Goal: Find contact information: Find contact information

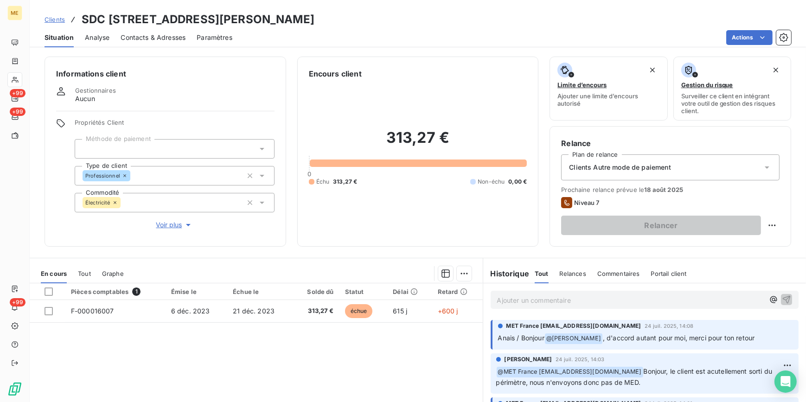
click at [59, 16] on span "Clients" at bounding box center [55, 19] width 20 height 7
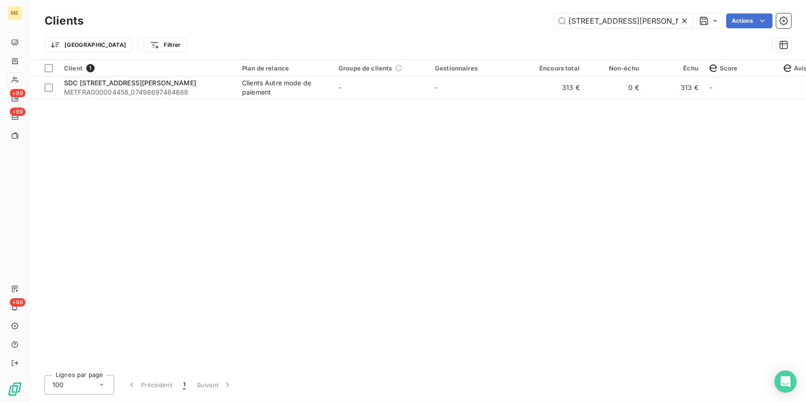
type input "[STREET_ADDRESS][PERSON_NAME]"
drag, startPoint x: 678, startPoint y: 22, endPoint x: 665, endPoint y: 22, distance: 13.0
click at [678, 22] on input "[STREET_ADDRESS][PERSON_NAME]" at bounding box center [623, 20] width 139 height 15
click at [665, 22] on input "[STREET_ADDRESS][PERSON_NAME]" at bounding box center [623, 20] width 139 height 15
click at [686, 17] on icon at bounding box center [684, 20] width 9 height 9
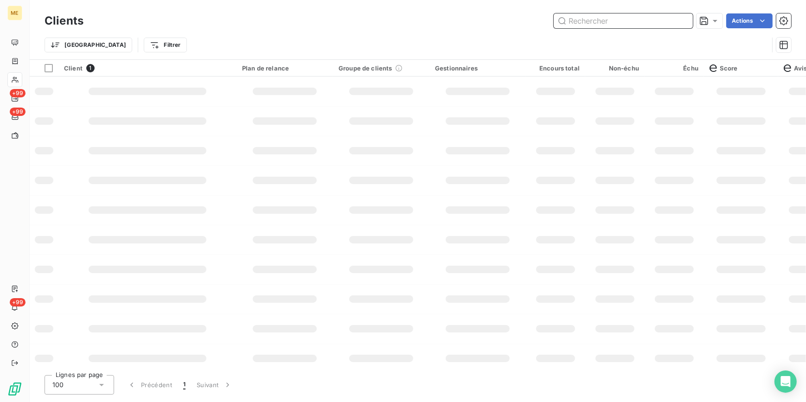
click at [666, 19] on input "text" at bounding box center [623, 20] width 139 height 15
type input "[PERSON_NAME]"
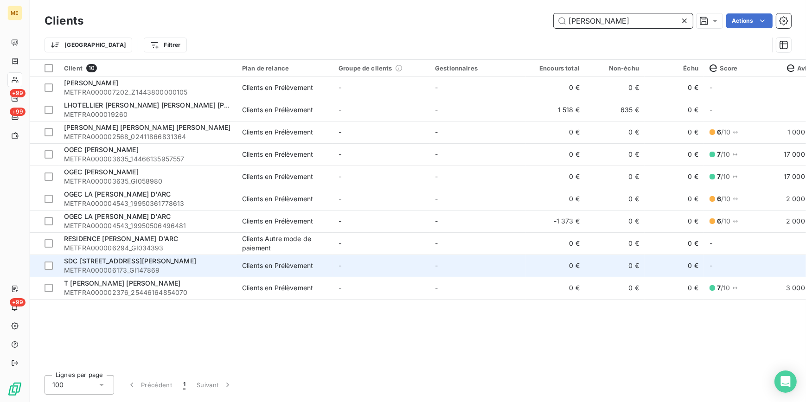
type input "[PERSON_NAME]"
click at [158, 267] on span "METFRA000006173_GI147869" at bounding box center [147, 270] width 167 height 9
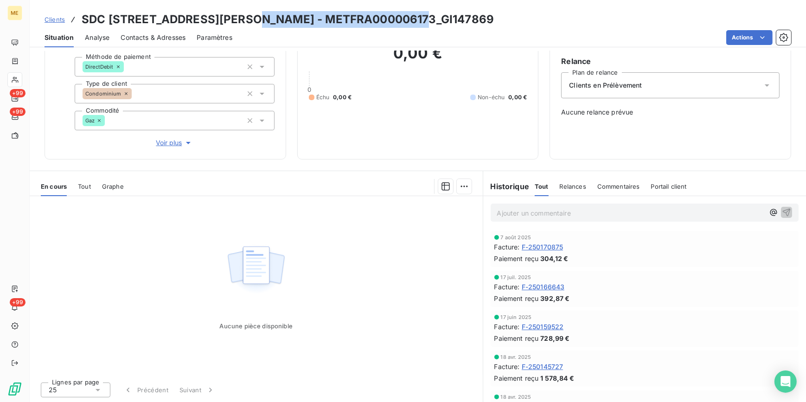
drag, startPoint x: 420, startPoint y: 21, endPoint x: 248, endPoint y: 6, distance: 172.4
click at [248, 6] on div "Clients SDC [STREET_ADDRESS][PERSON_NAME] - METFRA000006173_GI147869 Situation …" at bounding box center [418, 23] width 777 height 47
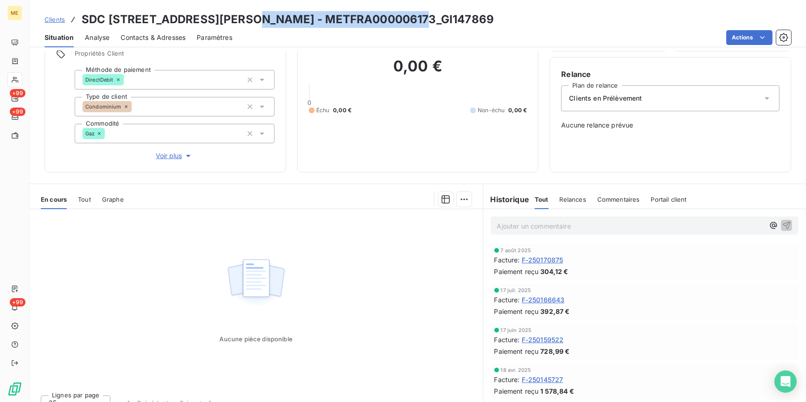
scroll to position [82, 0]
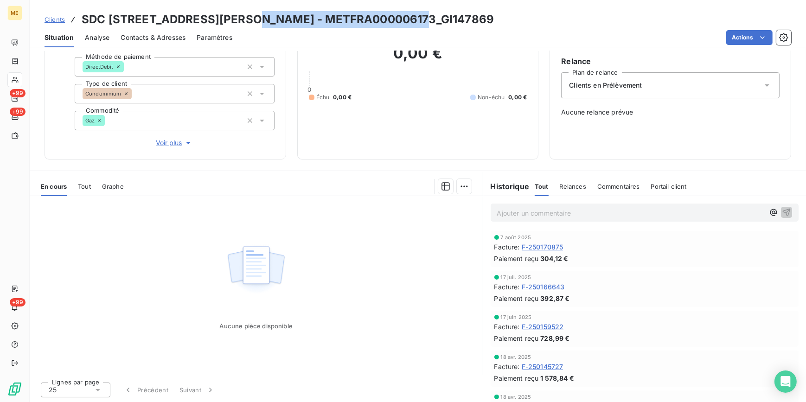
click at [59, 16] on span "Clients" at bounding box center [55, 19] width 20 height 7
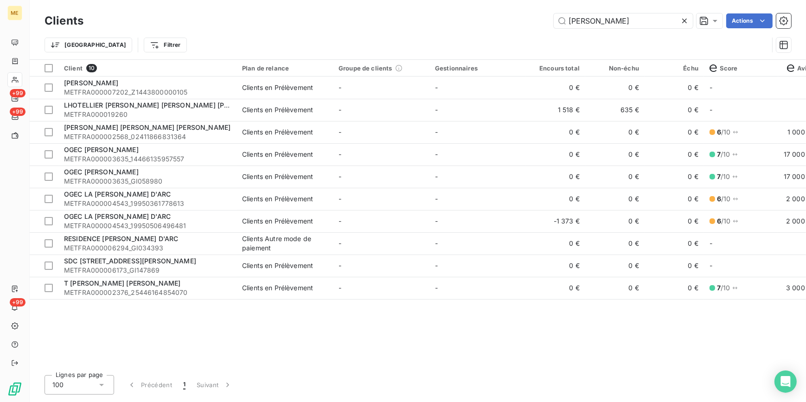
click at [682, 24] on icon at bounding box center [684, 20] width 9 height 9
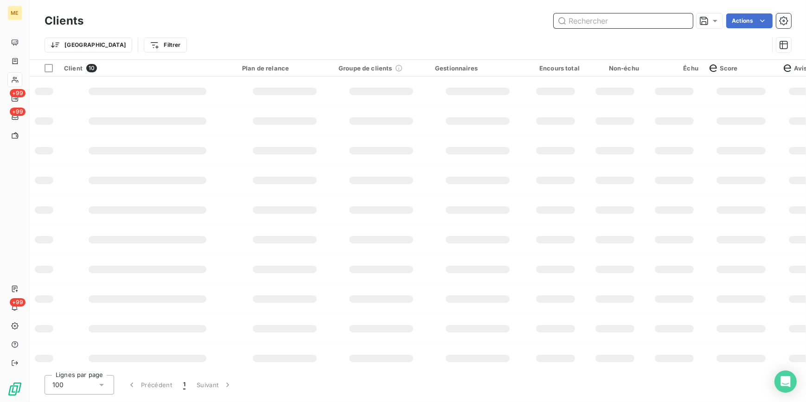
drag, startPoint x: 680, startPoint y: 22, endPoint x: 670, endPoint y: 27, distance: 10.6
click at [678, 25] on input "text" at bounding box center [623, 20] width 139 height 15
type input "o"
type input "odonates"
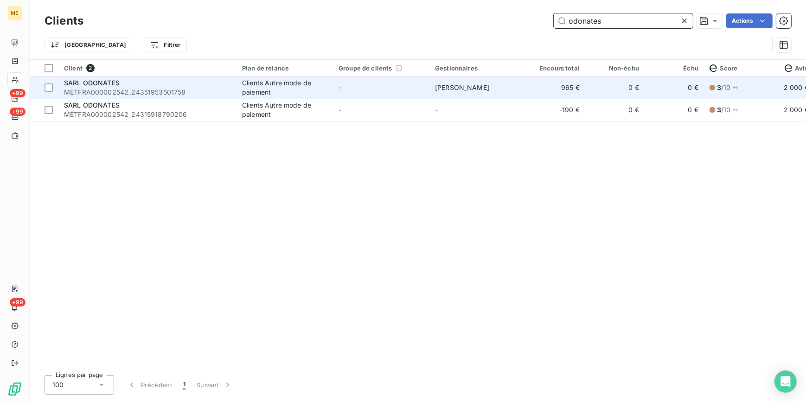
type input "odonates"
click at [461, 81] on td "[PERSON_NAME]" at bounding box center [478, 88] width 96 height 22
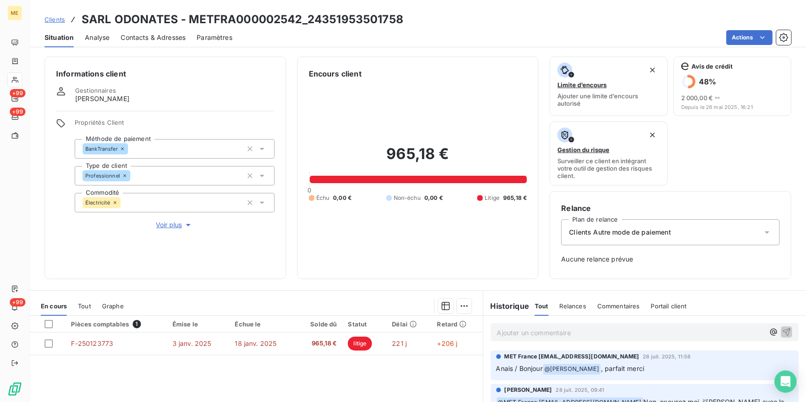
click at [426, 58] on div "Encours client 965,18 € 0 Échu 0,00 € Non-échu 0,00 € Litige 965,18 €" at bounding box center [418, 168] width 242 height 223
drag, startPoint x: 410, startPoint y: 15, endPoint x: 311, endPoint y: 19, distance: 99.3
click at [311, 19] on div "Clients SARL ODONATES - METFRA000002542_24351953501758" at bounding box center [418, 19] width 777 height 17
drag, startPoint x: 311, startPoint y: 19, endPoint x: 190, endPoint y: 18, distance: 120.6
click at [190, 18] on h3 "SARL ODONATES - METFRA000002542_24351953501758" at bounding box center [243, 19] width 322 height 17
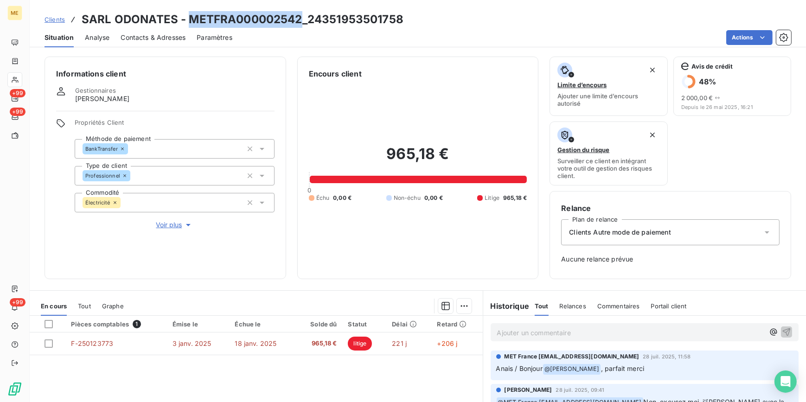
copy h3 "METFRA000002542"
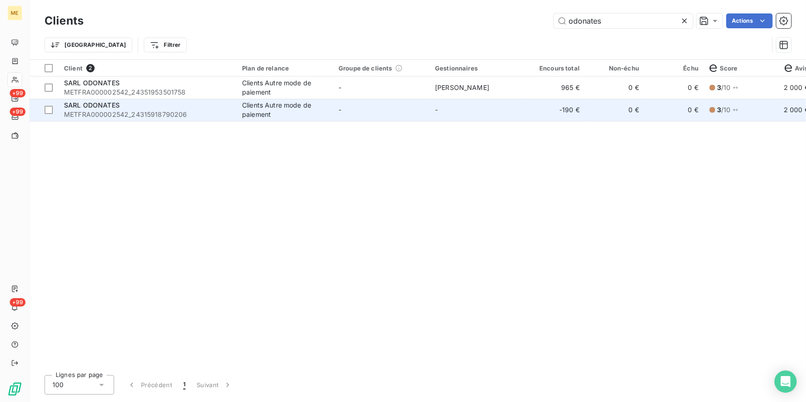
click at [306, 120] on td "Clients Autre mode de paiement" at bounding box center [285, 110] width 96 height 22
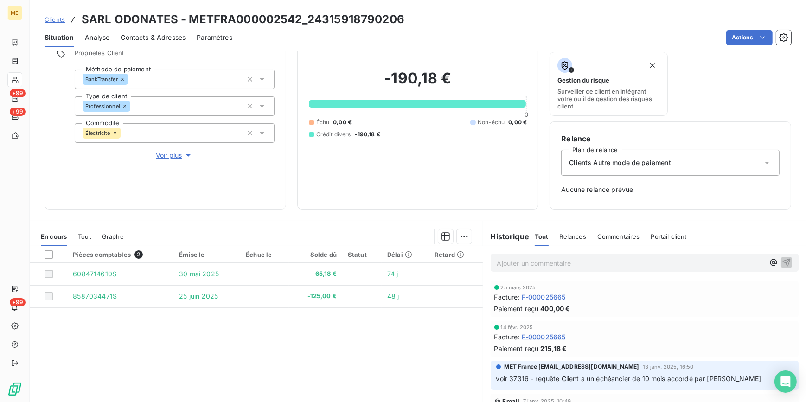
scroll to position [84, 0]
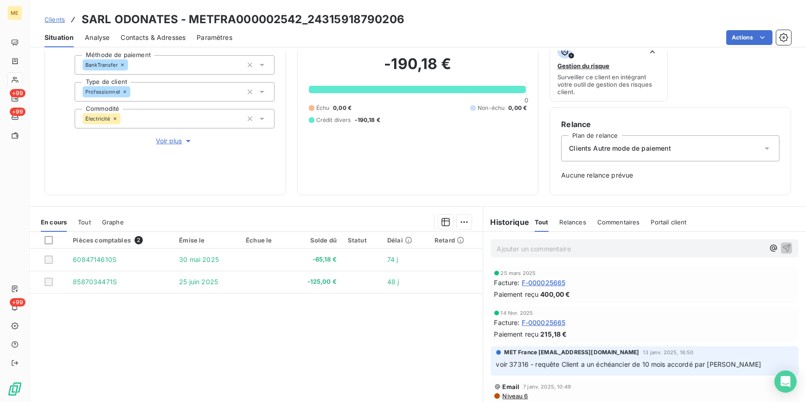
click at [55, 21] on span "Clients" at bounding box center [55, 19] width 20 height 7
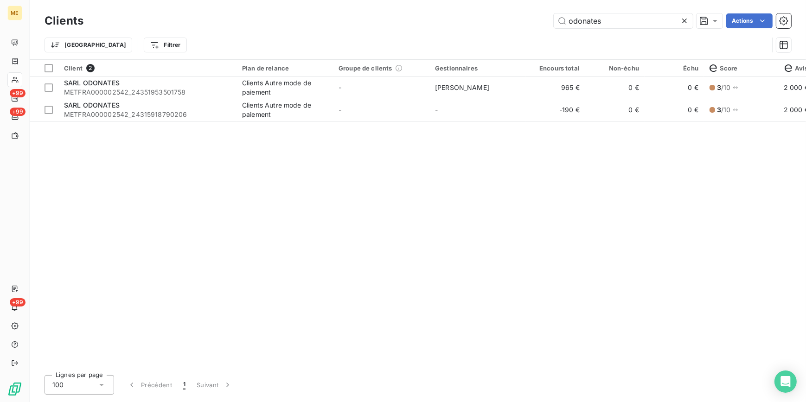
click at [688, 17] on icon at bounding box center [684, 20] width 9 height 9
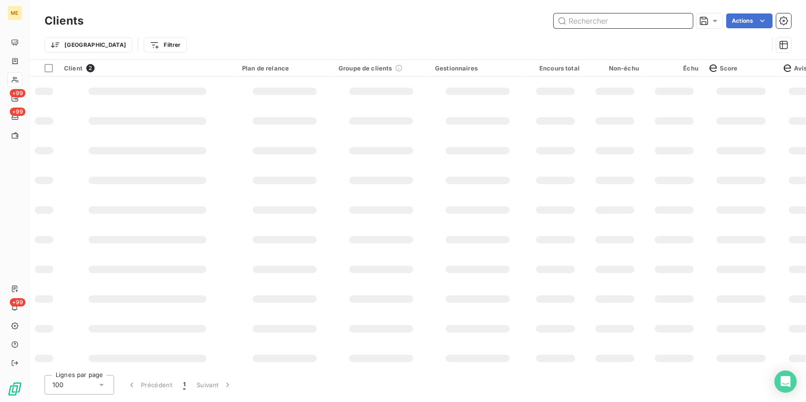
click at [668, 21] on input "text" at bounding box center [623, 20] width 139 height 15
type input "f"
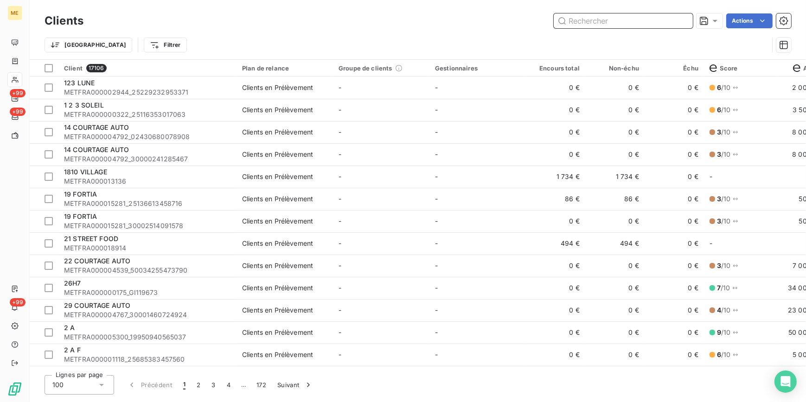
click at [575, 26] on input "text" at bounding box center [623, 20] width 139 height 15
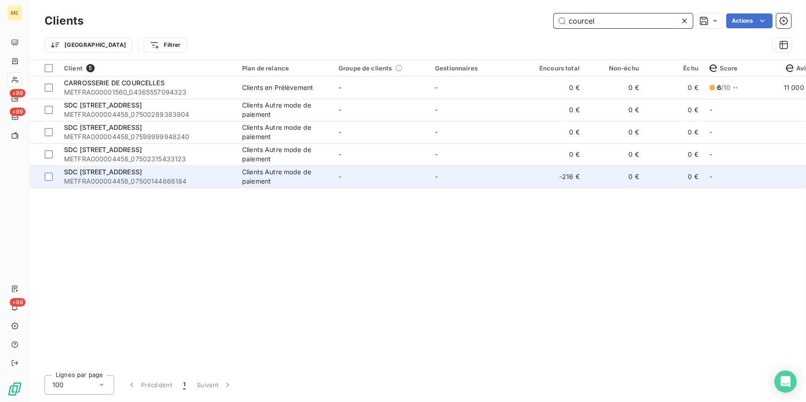
type input "courcel"
click at [188, 172] on div "SDC [STREET_ADDRESS]" at bounding box center [147, 171] width 167 height 9
click at [166, 175] on div "SDC [STREET_ADDRESS]" at bounding box center [147, 171] width 167 height 9
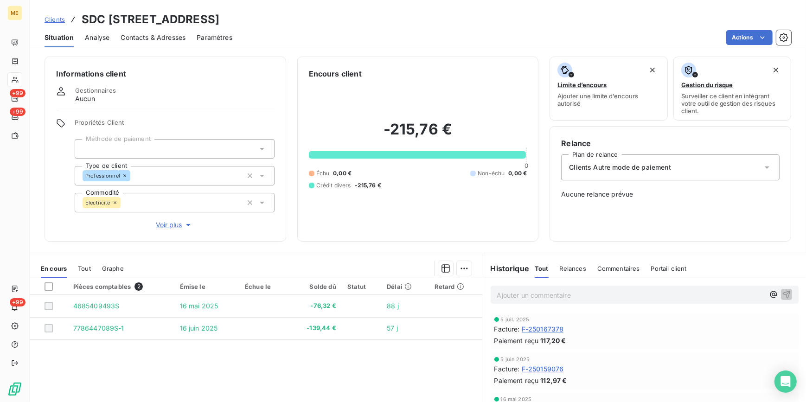
drag, startPoint x: 365, startPoint y: 13, endPoint x: 252, endPoint y: 24, distance: 112.8
click at [219, 24] on h3 "SDC [STREET_ADDRESS]" at bounding box center [151, 19] width 138 height 17
copy h3 "METFRA000004458"
click at [52, 18] on span "Clients" at bounding box center [55, 19] width 20 height 7
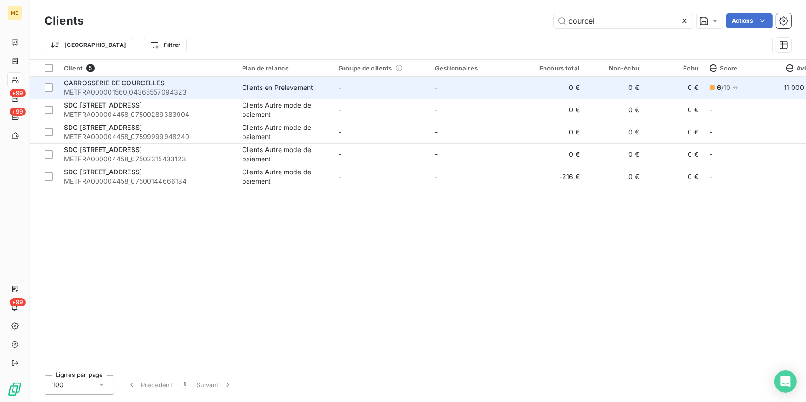
click at [274, 91] on div "Clients en Prélèvement" at bounding box center [277, 87] width 71 height 9
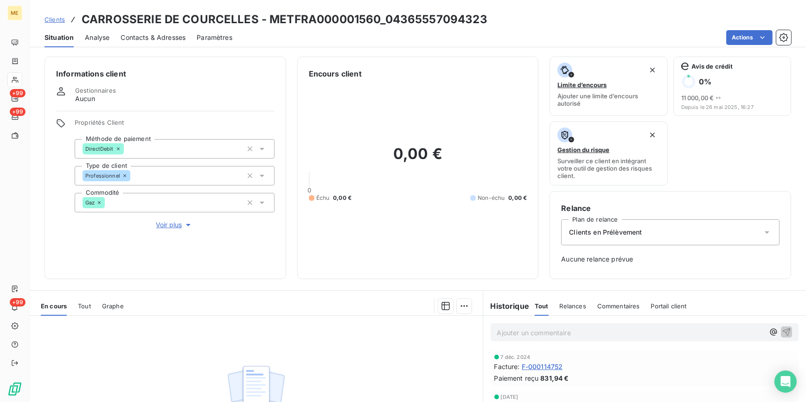
click at [55, 18] on span "Clients" at bounding box center [55, 19] width 20 height 7
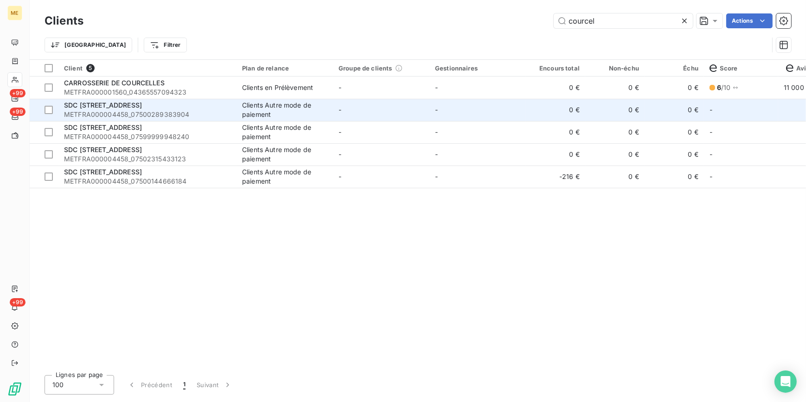
drag, startPoint x: 105, startPoint y: 97, endPoint x: 145, endPoint y: 109, distance: 41.4
click at [142, 109] on span "SDC [STREET_ADDRESS]" at bounding box center [103, 105] width 78 height 8
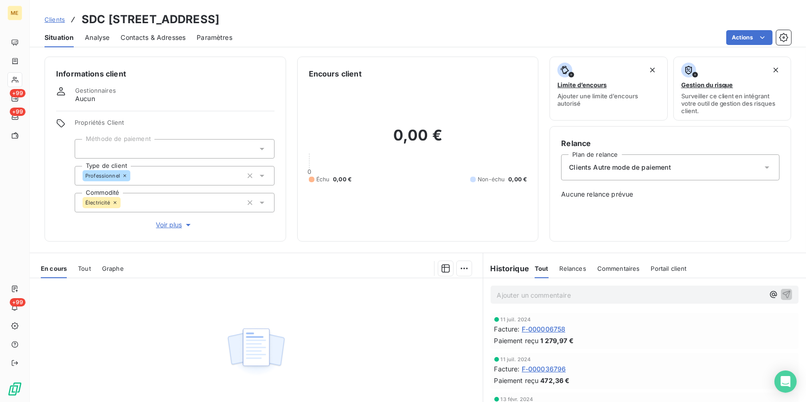
scroll to position [42, 0]
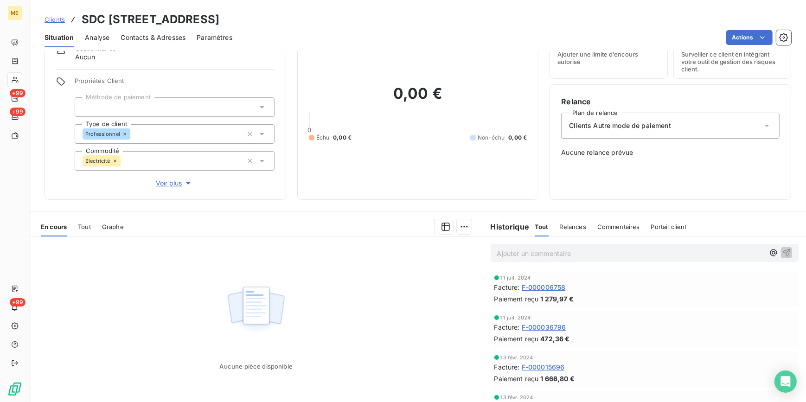
click at [58, 19] on span "Clients" at bounding box center [55, 19] width 20 height 7
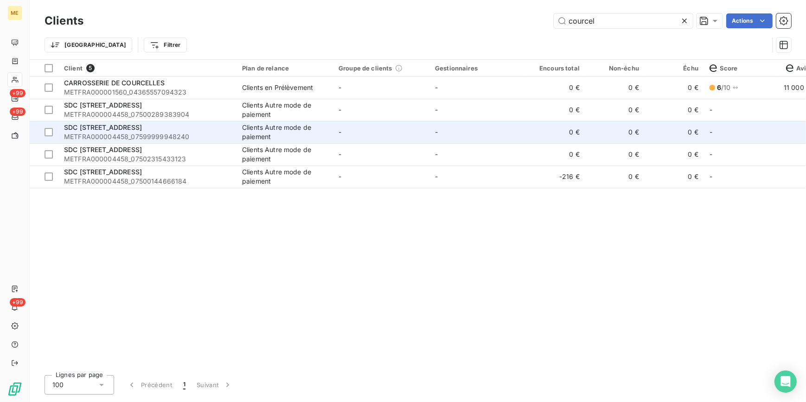
click at [180, 135] on span "METFRA000004458_07599999948240" at bounding box center [147, 136] width 167 height 9
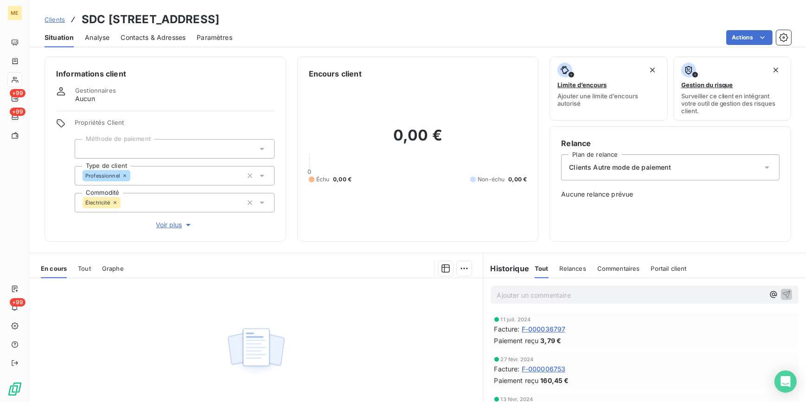
click at [53, 20] on span "Clients" at bounding box center [55, 19] width 20 height 7
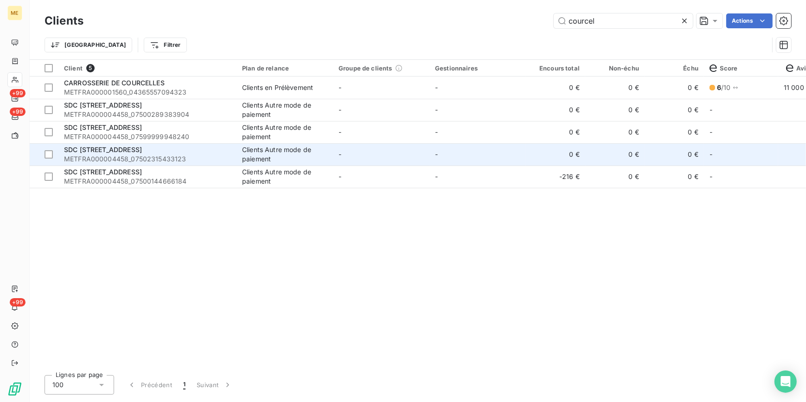
click at [126, 154] on div "SDC [STREET_ADDRESS]" at bounding box center [147, 149] width 167 height 9
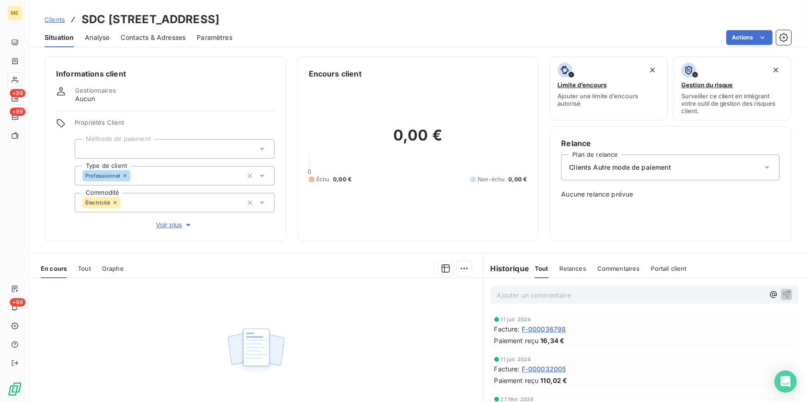
scroll to position [42, 0]
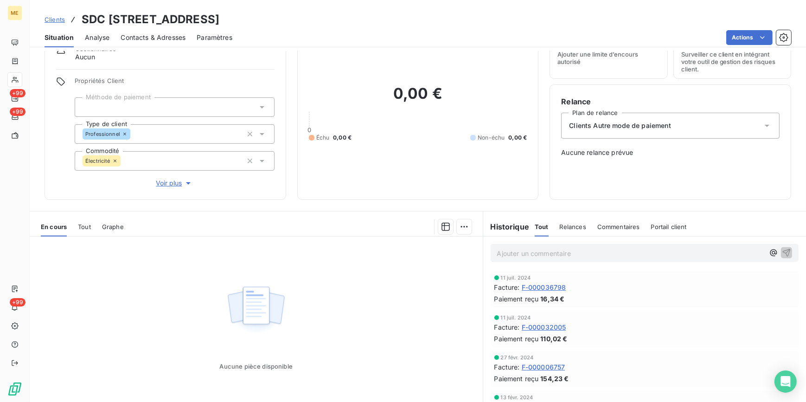
click at [60, 20] on span "Clients" at bounding box center [55, 19] width 20 height 7
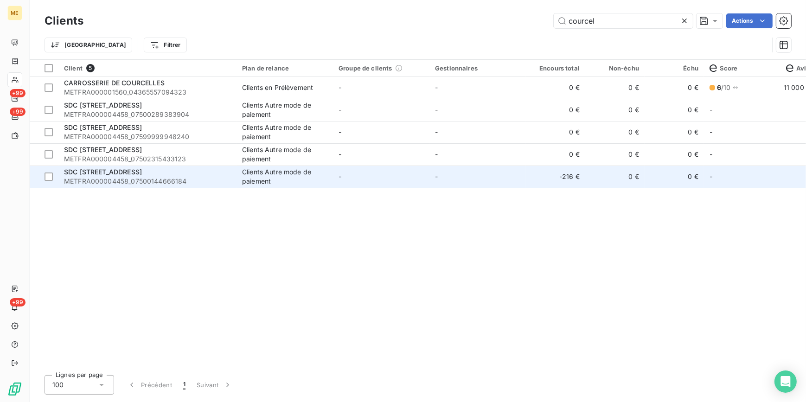
click at [116, 166] on td "SDC [STREET_ADDRESS] METFRA000004458_07500144666184" at bounding box center [147, 177] width 178 height 22
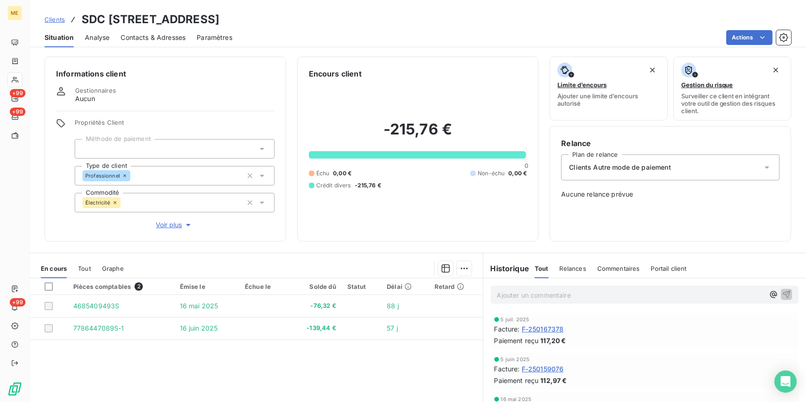
click at [58, 12] on div "Clients SDC [STREET_ADDRESS]" at bounding box center [132, 19] width 175 height 17
click at [69, 25] on div "Clients SDC [STREET_ADDRESS]" at bounding box center [132, 19] width 175 height 17
click at [65, 23] on div "Clients SDC [STREET_ADDRESS]" at bounding box center [132, 19] width 175 height 17
click at [54, 20] on span "Clients" at bounding box center [55, 19] width 20 height 7
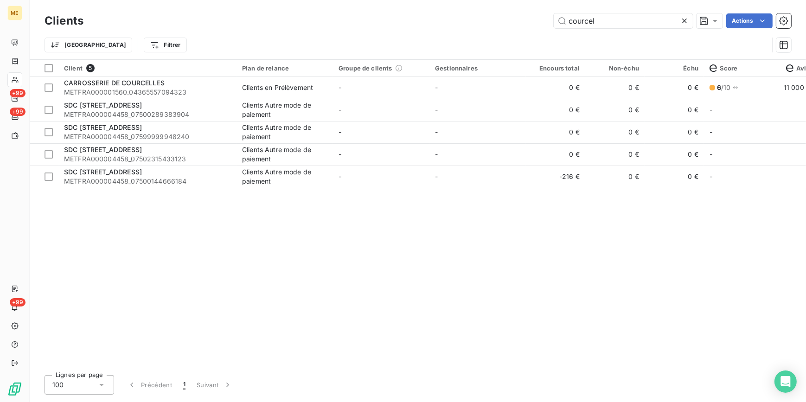
click at [683, 19] on icon at bounding box center [684, 21] width 5 height 5
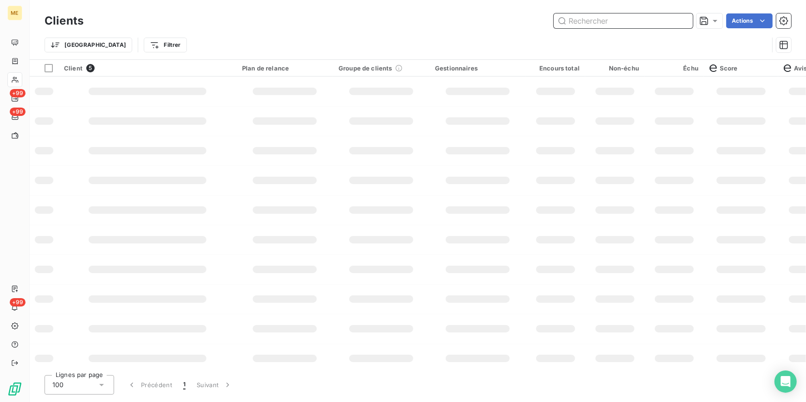
click at [677, 19] on input "text" at bounding box center [623, 20] width 139 height 15
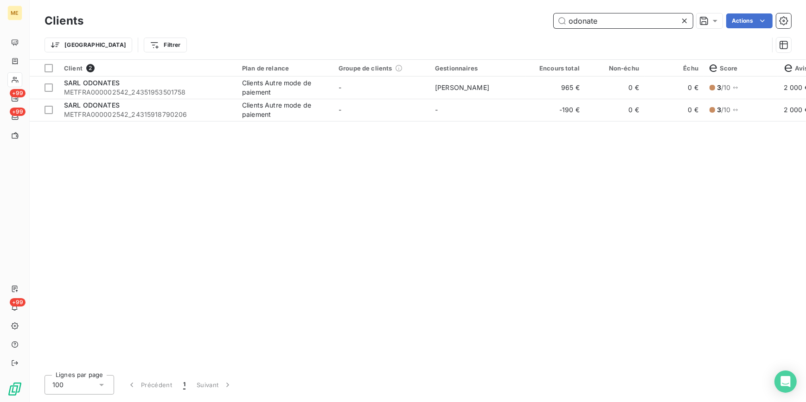
type input "odonate"
click at [382, 72] on th "Groupe de clients" at bounding box center [381, 68] width 96 height 17
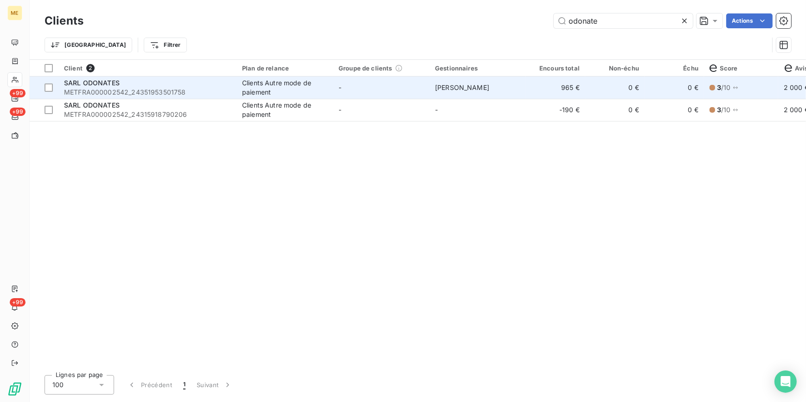
click at [381, 78] on td "-" at bounding box center [381, 88] width 96 height 22
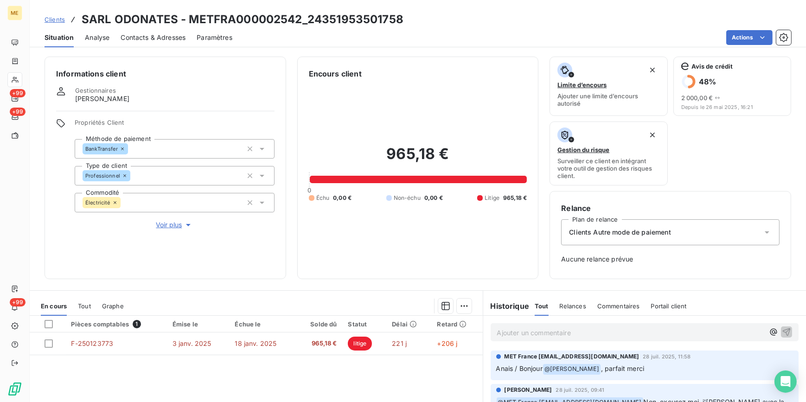
click at [166, 35] on span "Contacts & Adresses" at bounding box center [153, 37] width 65 height 9
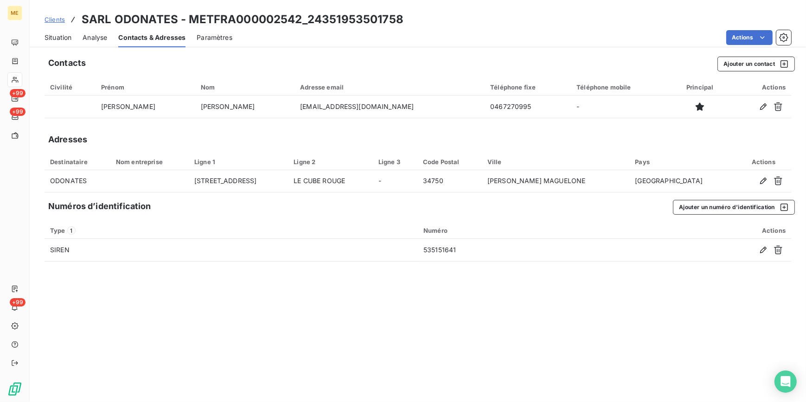
click at [97, 43] on div "Analyse" at bounding box center [95, 37] width 25 height 19
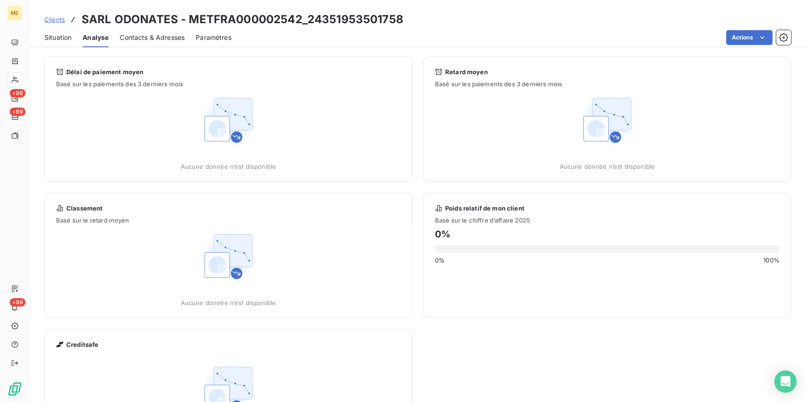
click at [131, 39] on span "Contacts & Adresses" at bounding box center [152, 37] width 65 height 9
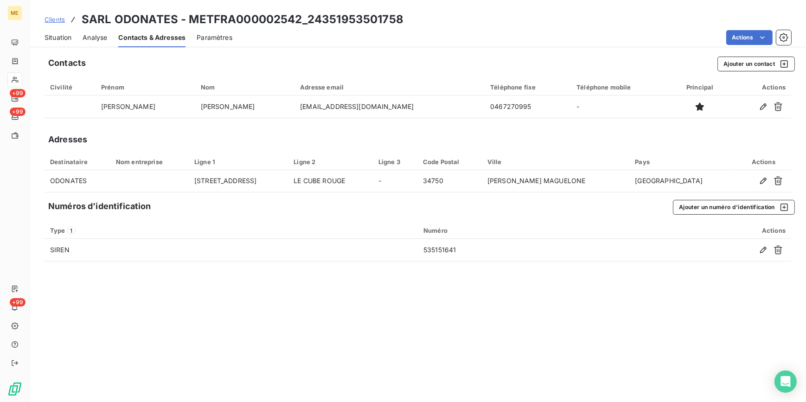
click at [62, 39] on span "Situation" at bounding box center [58, 37] width 27 height 9
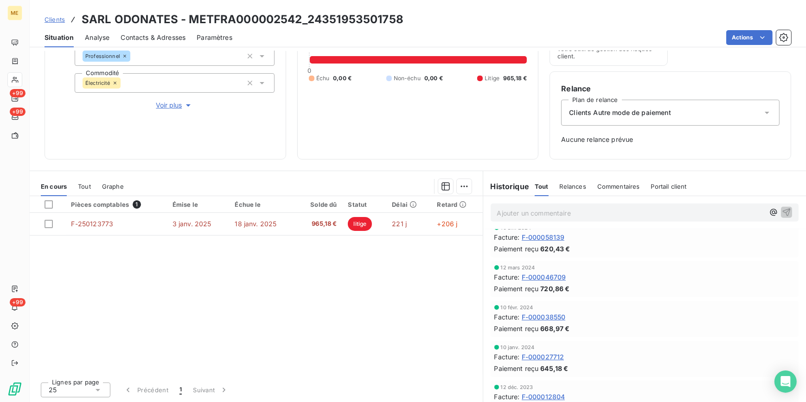
scroll to position [1386, 0]
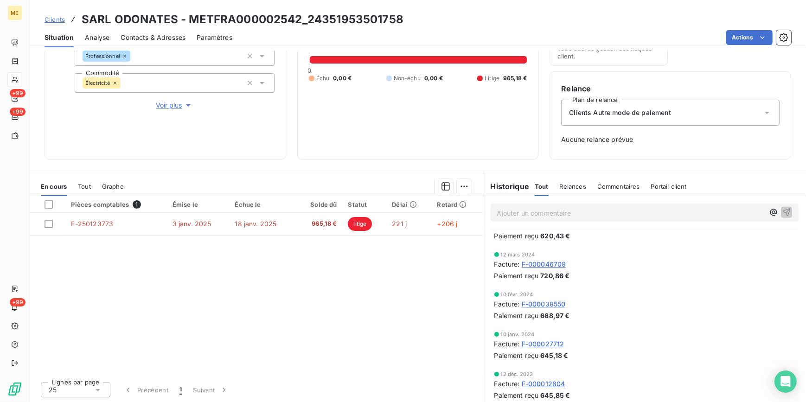
click at [575, 177] on div "Relances" at bounding box center [573, 186] width 26 height 19
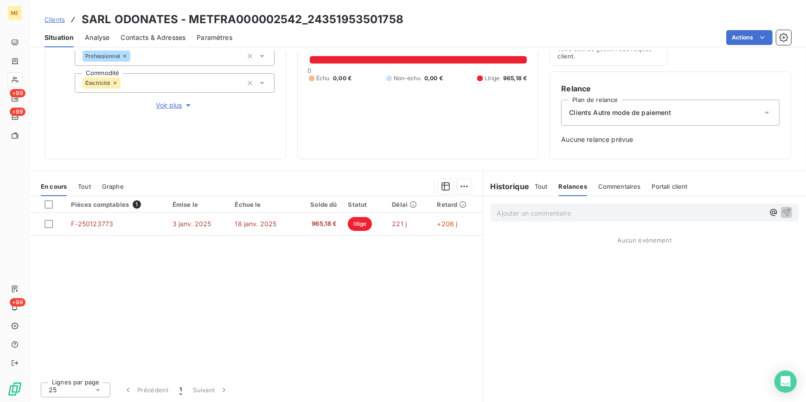
scroll to position [77, 0]
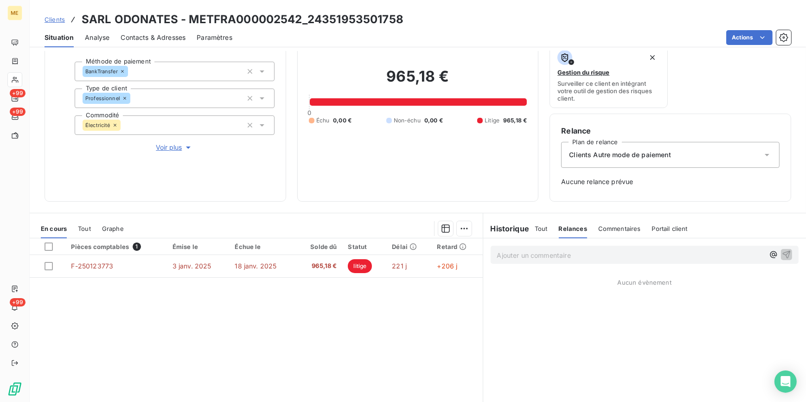
click at [535, 228] on span "Tout" at bounding box center [541, 228] width 13 height 7
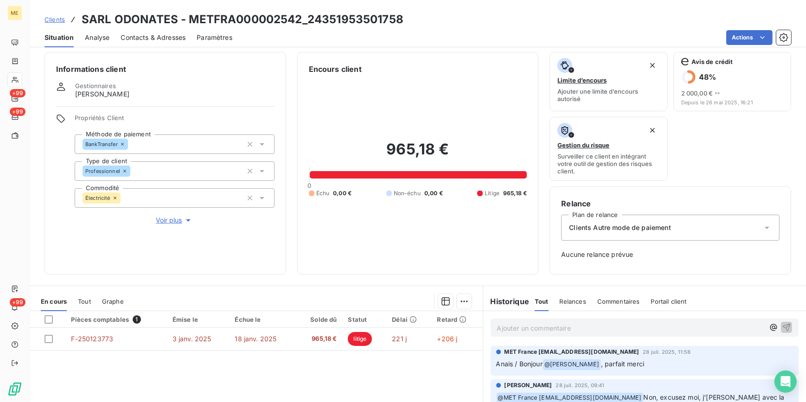
scroll to position [0, 0]
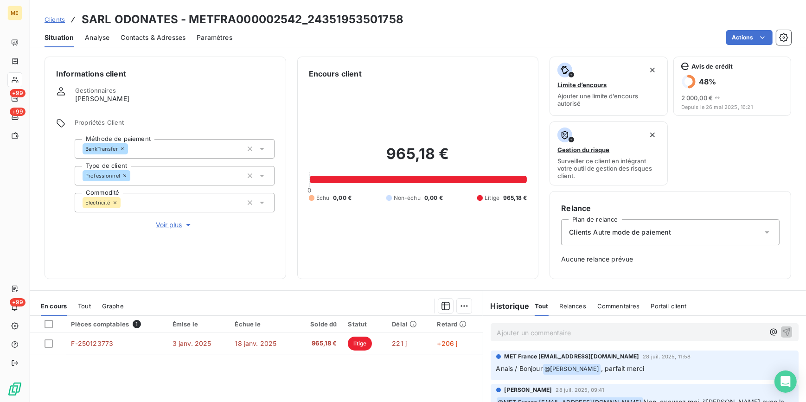
click at [432, 4] on div "Clients SARL ODONATES - METFRA000002542_24351953501758 Situation Analyse Contac…" at bounding box center [418, 23] width 777 height 47
click at [145, 36] on span "Contacts & Adresses" at bounding box center [153, 37] width 65 height 9
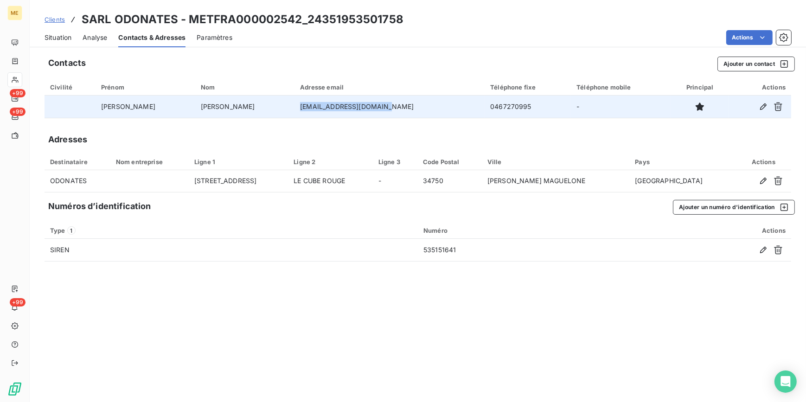
drag, startPoint x: 347, startPoint y: 106, endPoint x: 245, endPoint y: 104, distance: 102.1
click at [295, 104] on td "[EMAIL_ADDRESS][DOMAIN_NAME]" at bounding box center [390, 107] width 190 height 22
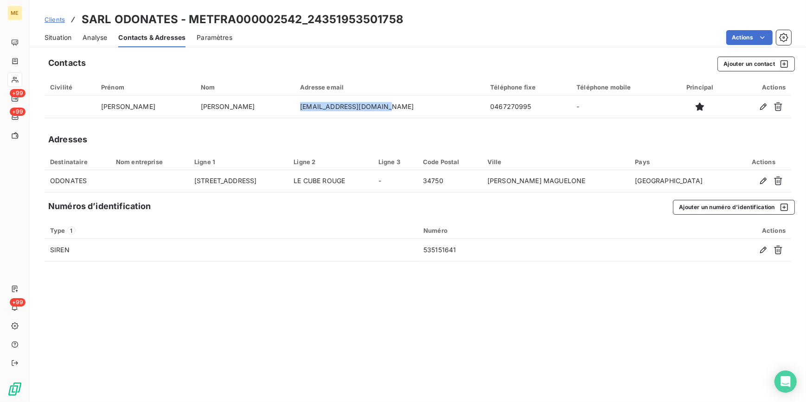
copy td "[EMAIL_ADDRESS][DOMAIN_NAME]"
